Goal: Task Accomplishment & Management: Manage account settings

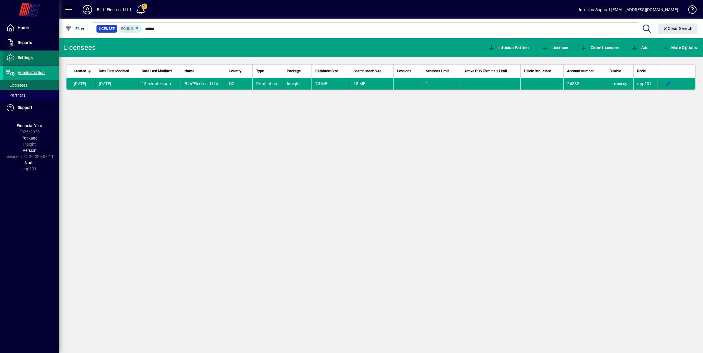
click at [25, 54] on span "Settings" at bounding box center [18, 57] width 30 height 7
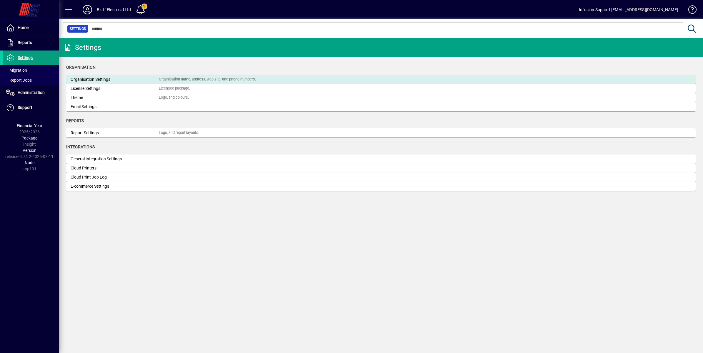
click at [126, 79] on div "Organisation Settings" at bounding box center [115, 79] width 88 height 6
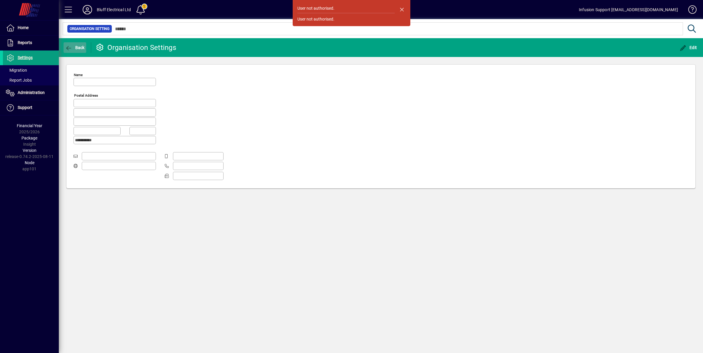
click at [66, 46] on icon "button" at bounding box center [68, 48] width 7 height 6
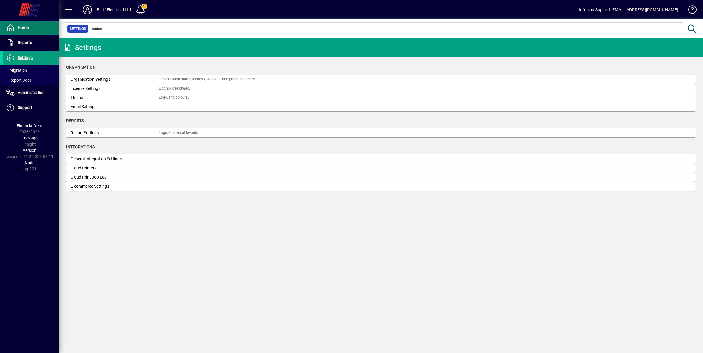
click at [23, 27] on span "Home" at bounding box center [23, 27] width 11 height 5
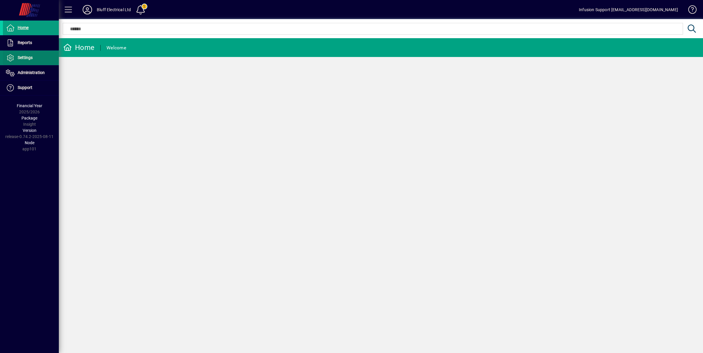
click at [24, 55] on span "Settings" at bounding box center [25, 57] width 15 height 5
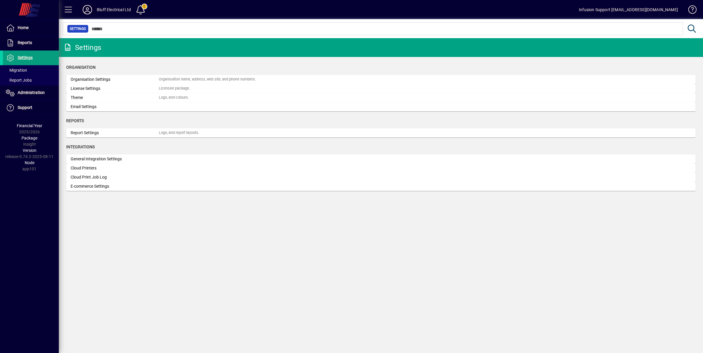
click at [87, 8] on icon at bounding box center [87, 9] width 12 height 9
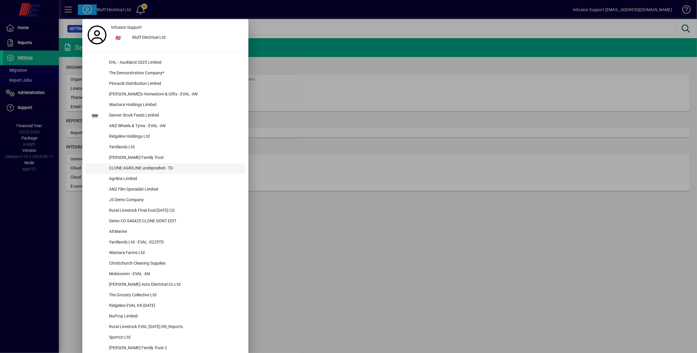
click at [140, 168] on div "CLONE AGRILINE undeposited - TD" at bounding box center [174, 168] width 141 height 11
